Goal: Task Accomplishment & Management: Use online tool/utility

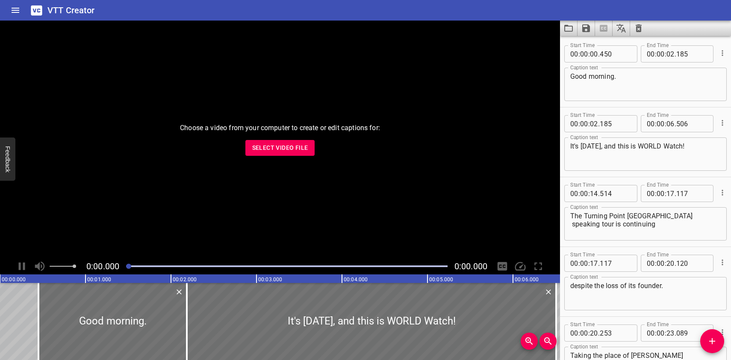
scroll to position [11225, 0]
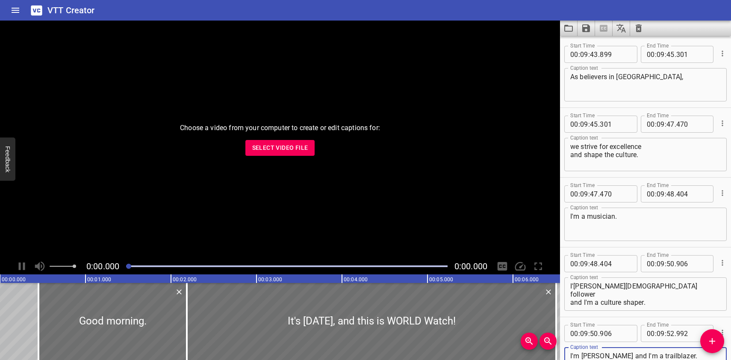
click at [568, 30] on icon "Load captions from file" at bounding box center [569, 28] width 10 height 10
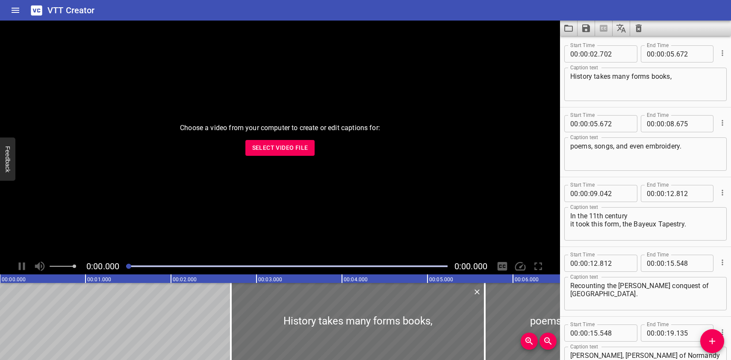
scroll to position [2091, 0]
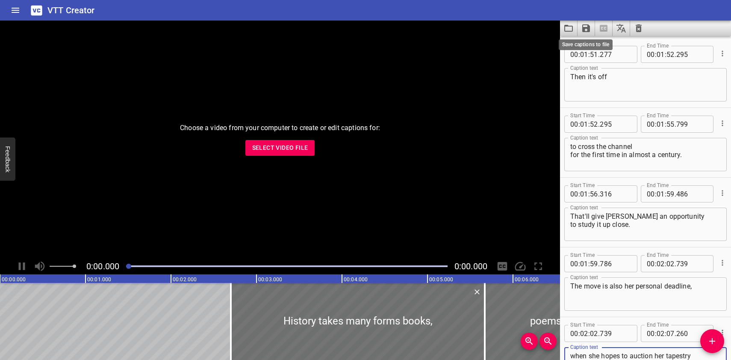
type textarea "when she hopes to auction her tapestry for at least 1 million GBP."
click at [585, 29] on icon "Save captions to file" at bounding box center [587, 28] width 8 height 8
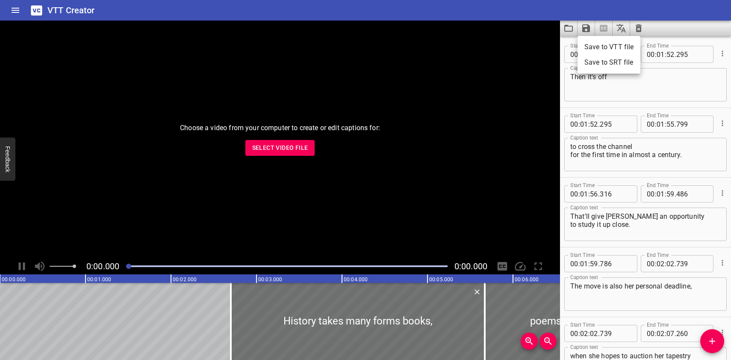
click at [593, 46] on li "Save to VTT file" at bounding box center [609, 46] width 63 height 15
click at [567, 26] on icon "Load captions from file" at bounding box center [569, 28] width 9 height 7
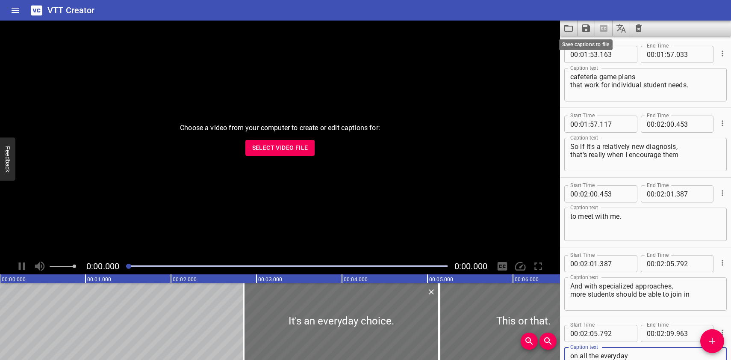
type textarea "on all the everyday college fun, including the cafeteria."
click at [586, 28] on icon "Save captions to file" at bounding box center [587, 28] width 8 height 8
click at [612, 47] on li "Save to VTT file" at bounding box center [609, 46] width 63 height 15
click at [568, 30] on icon "Load captions from file" at bounding box center [569, 28] width 10 height 10
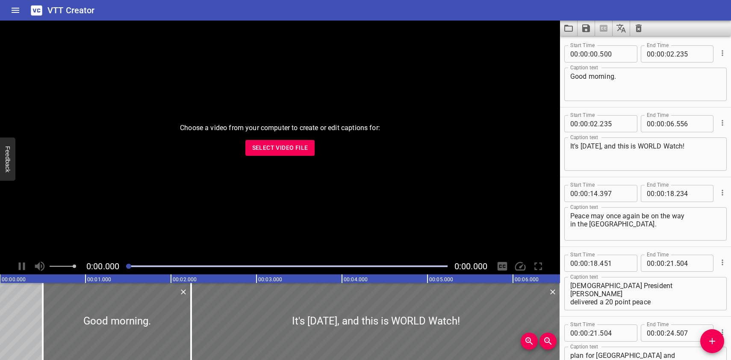
scroll to position [11225, 0]
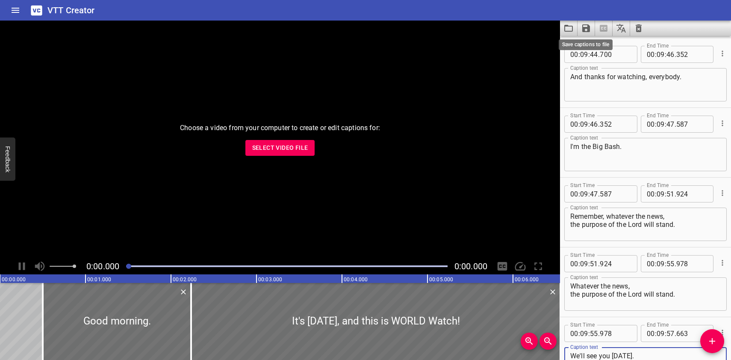
type textarea "We'll see you [DATE]."
click at [586, 30] on icon "Save captions to file" at bounding box center [586, 28] width 10 height 10
click at [597, 45] on li "Save to VTT file" at bounding box center [609, 46] width 63 height 15
click at [571, 24] on icon "Load captions from file" at bounding box center [569, 28] width 10 height 10
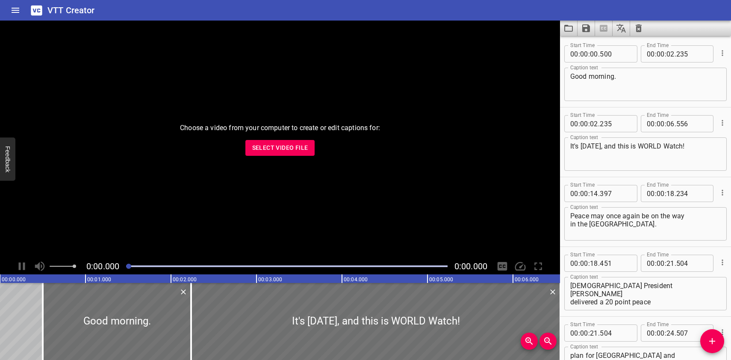
scroll to position [11155, 0]
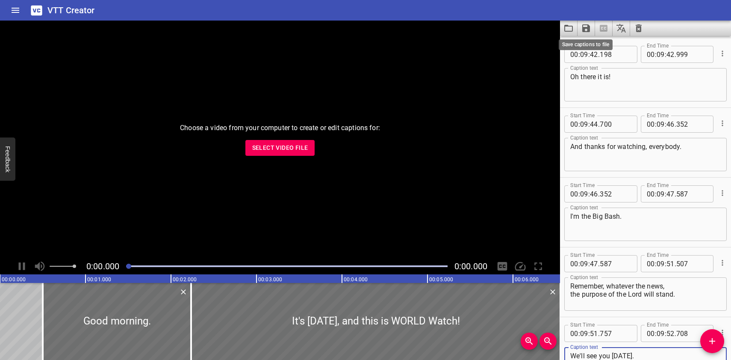
type textarea "We'll see you [DATE]."
click at [586, 28] on icon "Save captions to file" at bounding box center [587, 28] width 8 height 8
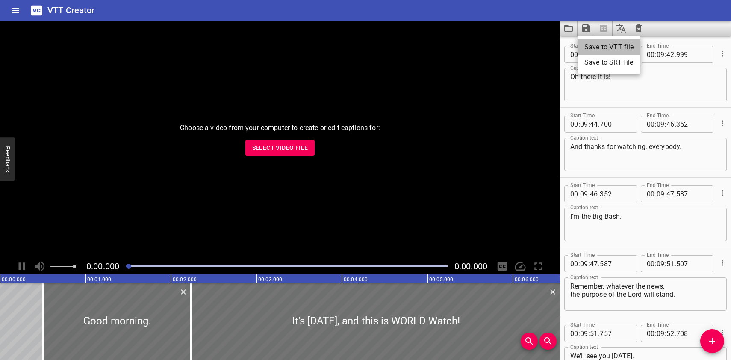
click at [594, 46] on li "Save to VTT file" at bounding box center [609, 46] width 63 height 15
click at [571, 27] on icon "Load captions from file" at bounding box center [569, 28] width 10 height 10
